Goal: Find specific page/section: Find specific page/section

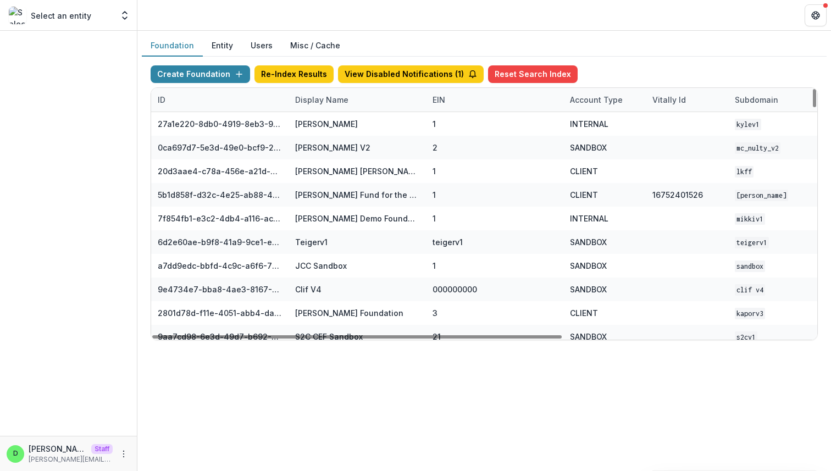
click at [323, 100] on div "Display Name" at bounding box center [321, 100] width 66 height 12
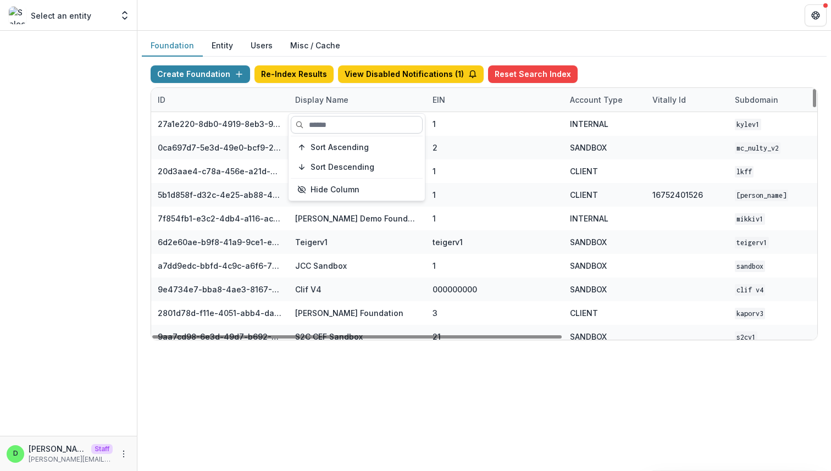
click at [327, 121] on input at bounding box center [357, 125] width 132 height 18
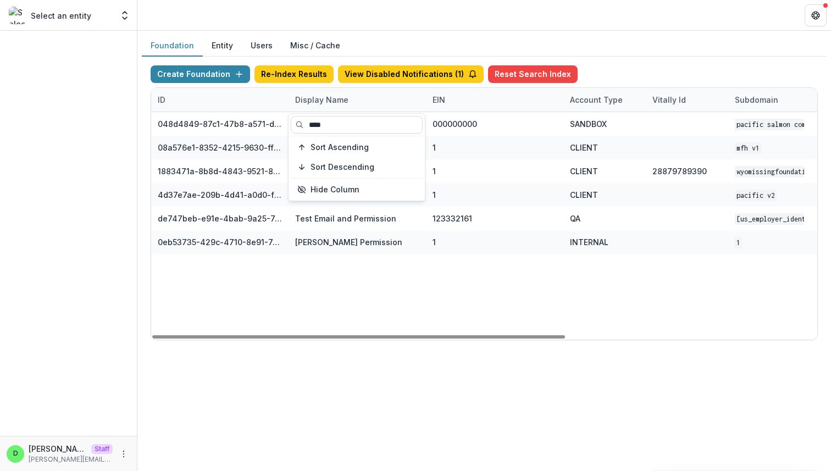
type input "****"
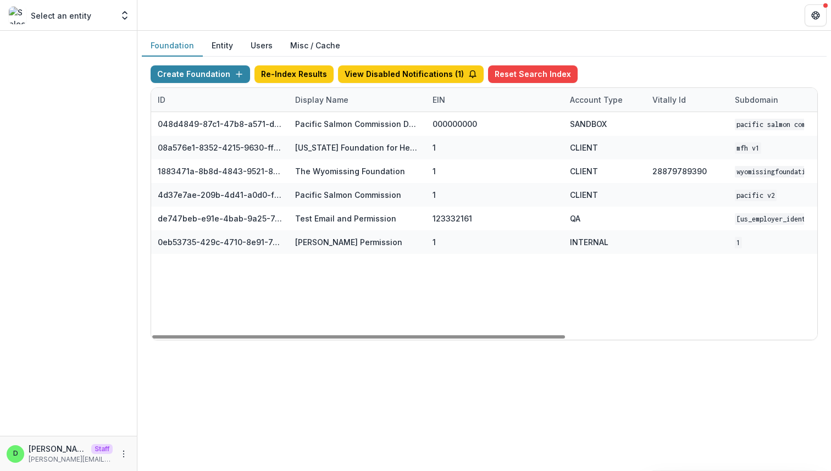
click at [384, 274] on div "048d4849-87c1-47b8-a571-d36adc5d9bb4 Pacific Salmon Commission DEMO 000000000 S…" at bounding box center [686, 225] width 1071 height 227
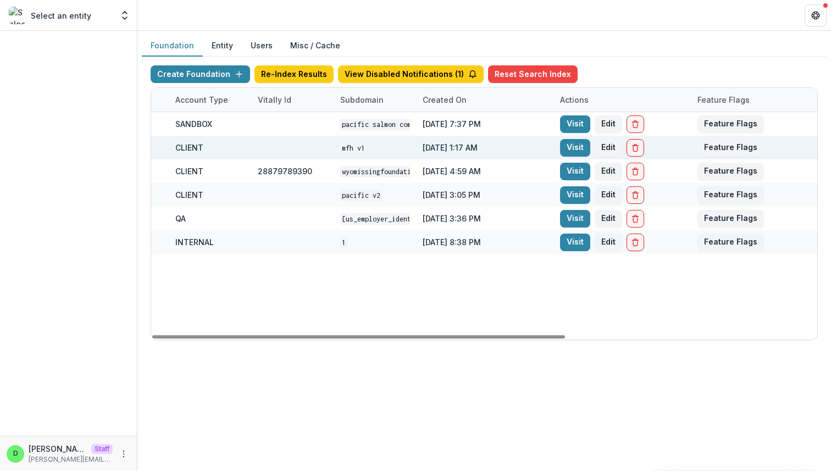
scroll to position [0, 405]
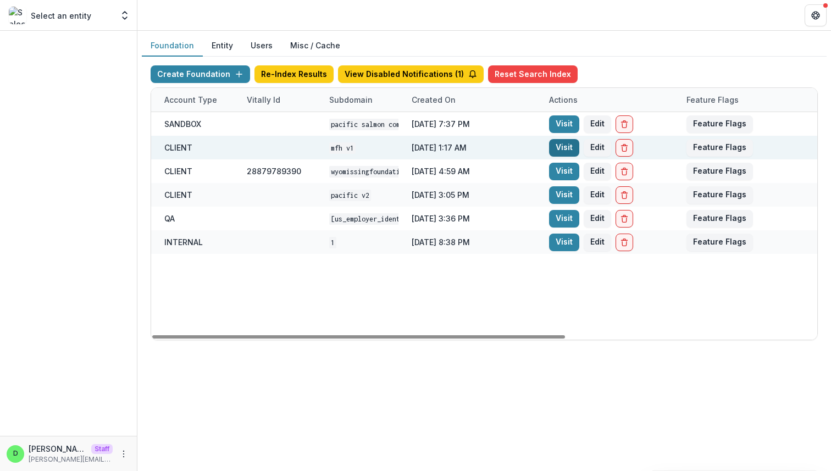
click at [566, 148] on link "Visit" at bounding box center [564, 148] width 30 height 18
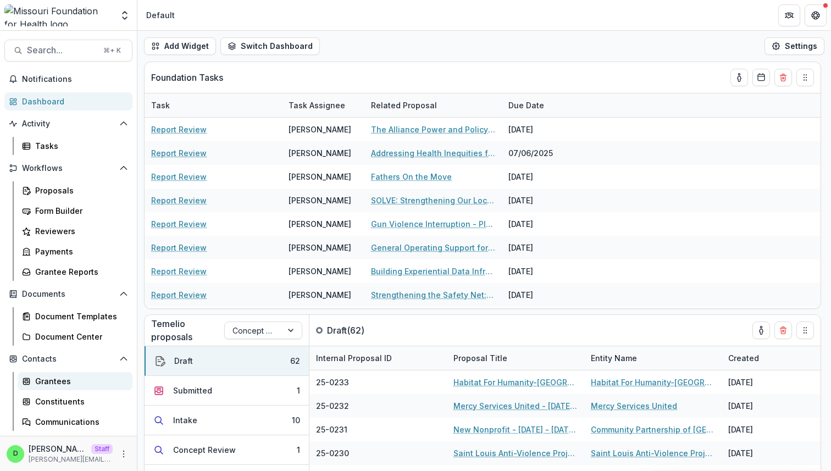
click at [70, 383] on div "Grantees" at bounding box center [79, 381] width 88 height 12
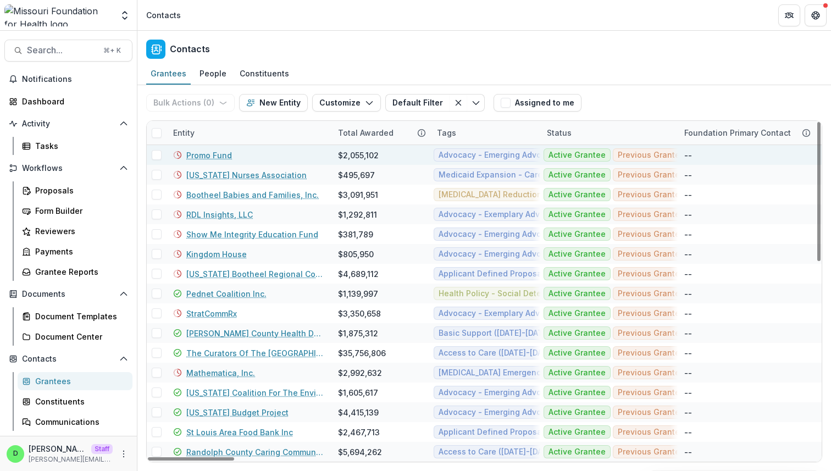
click at [207, 153] on link "Promo Fund" at bounding box center [209, 155] width 46 height 12
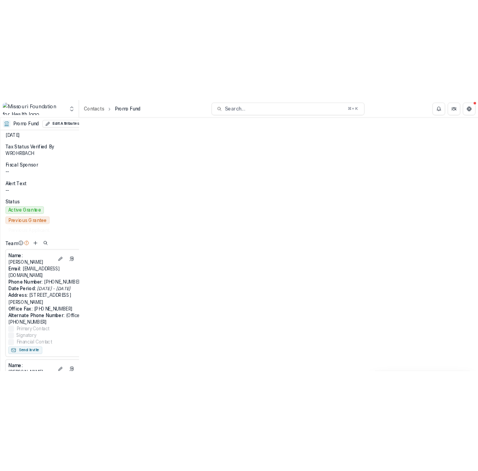
scroll to position [318, 0]
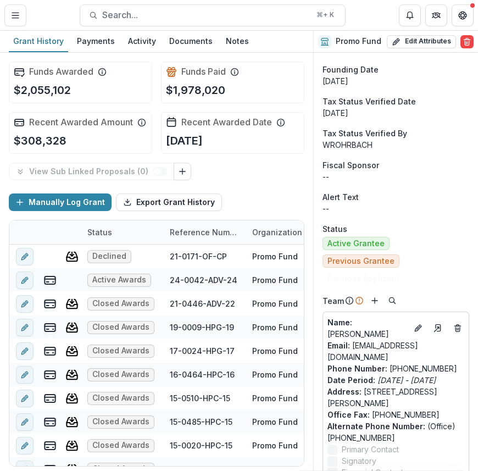
scroll to position [259, 0]
